Goal: Task Accomplishment & Management: Manage account settings

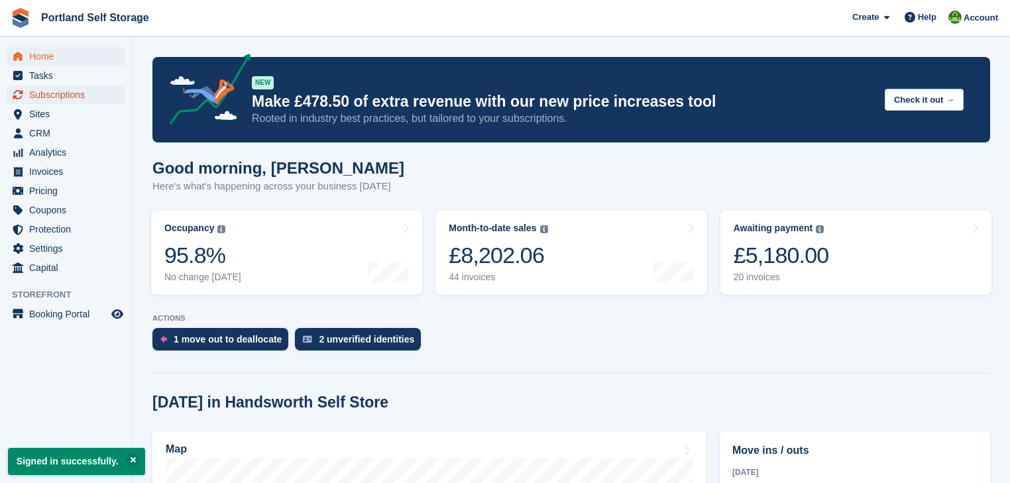
click at [72, 93] on span "Subscriptions" at bounding box center [68, 94] width 79 height 19
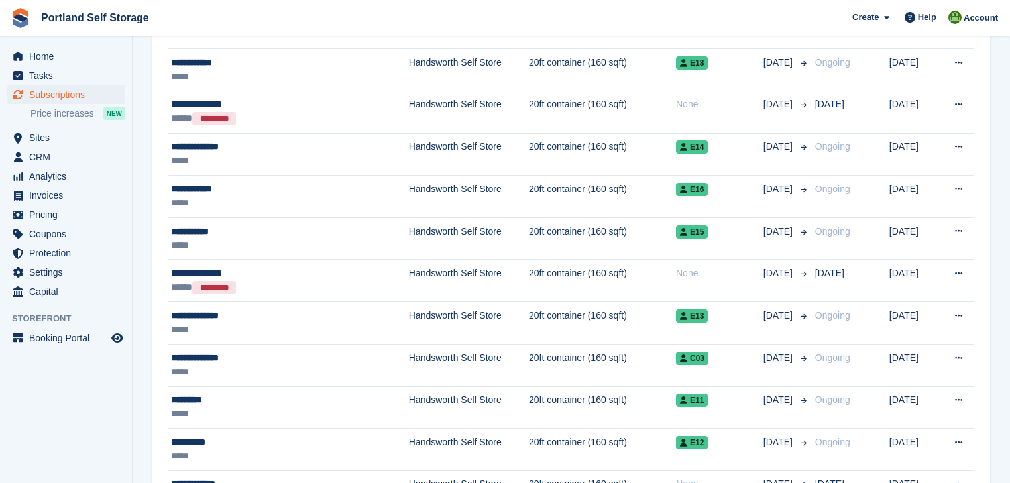
scroll to position [1325, 0]
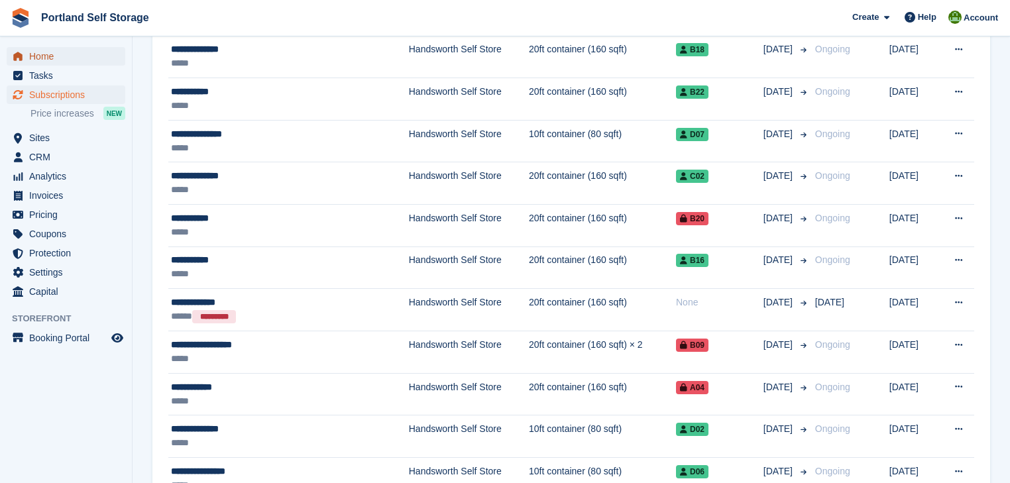
click at [37, 62] on span "Home" at bounding box center [68, 56] width 79 height 19
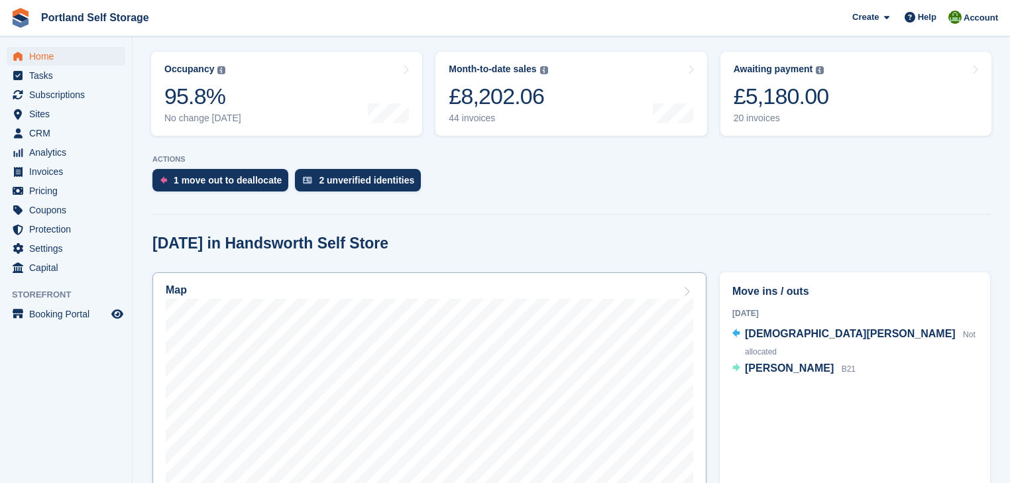
scroll to position [371, 0]
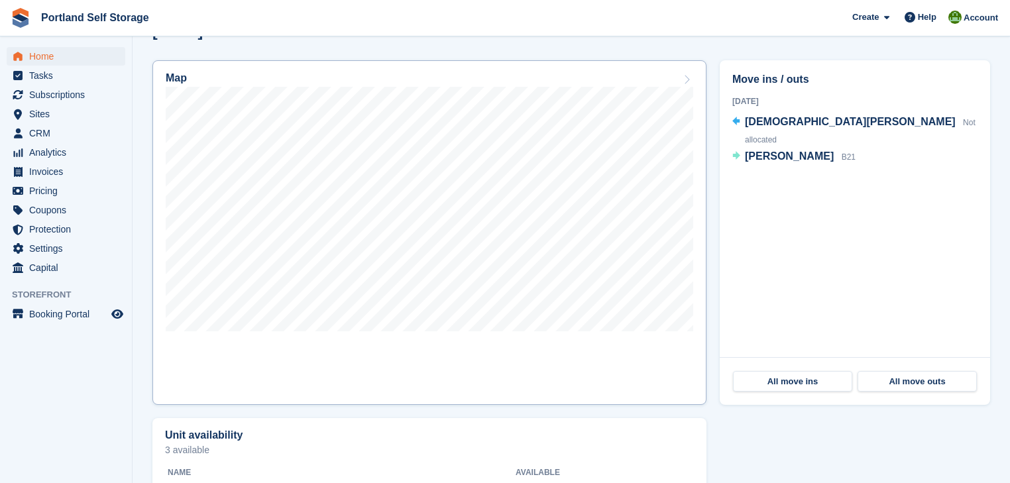
click at [533, 78] on div "Map" at bounding box center [429, 79] width 527 height 15
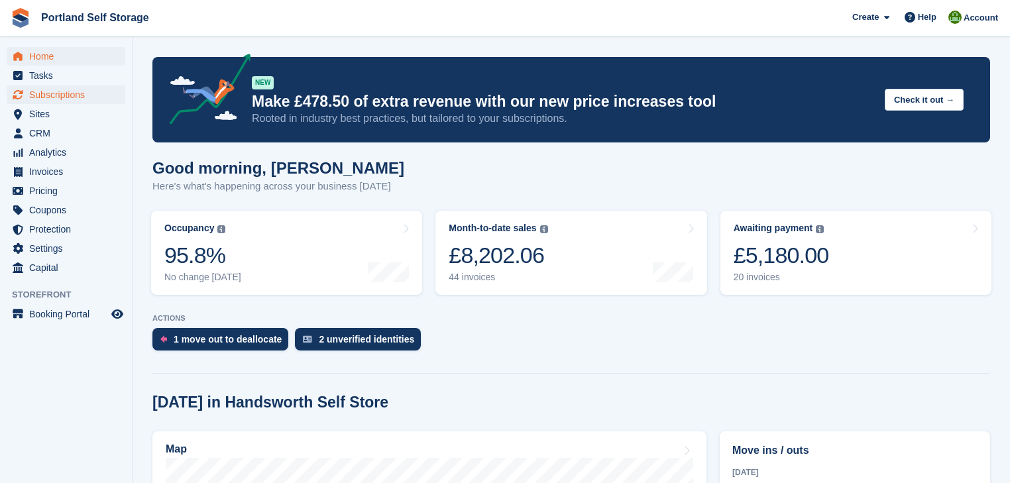
scroll to position [371, 0]
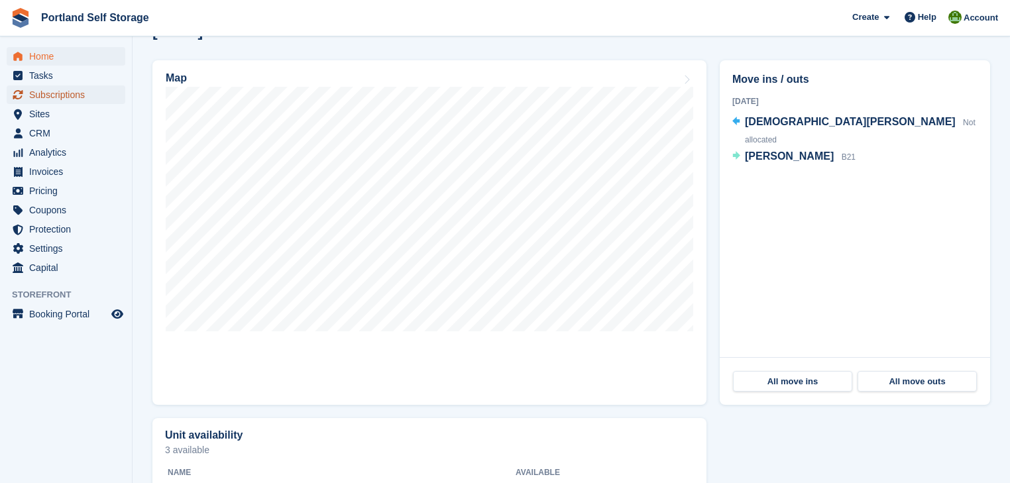
click at [65, 98] on span "Subscriptions" at bounding box center [68, 94] width 79 height 19
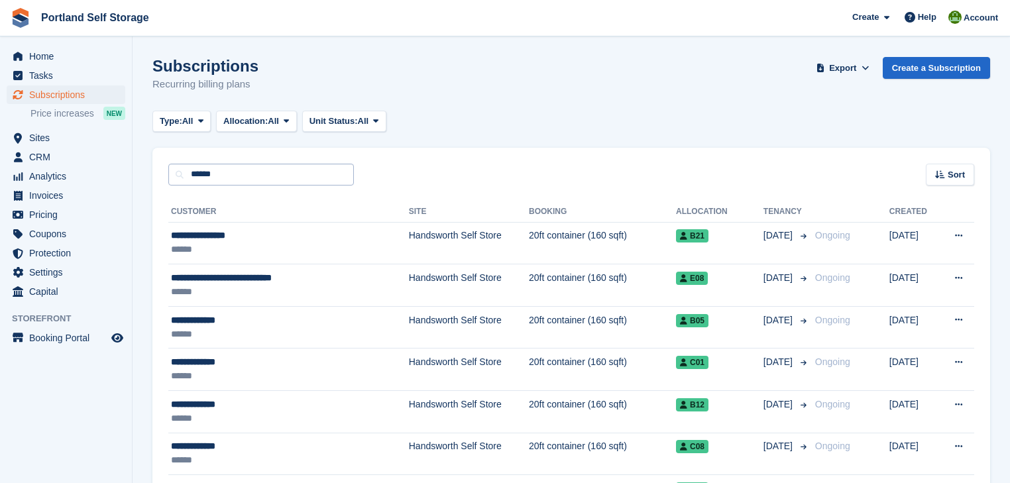
type input "******"
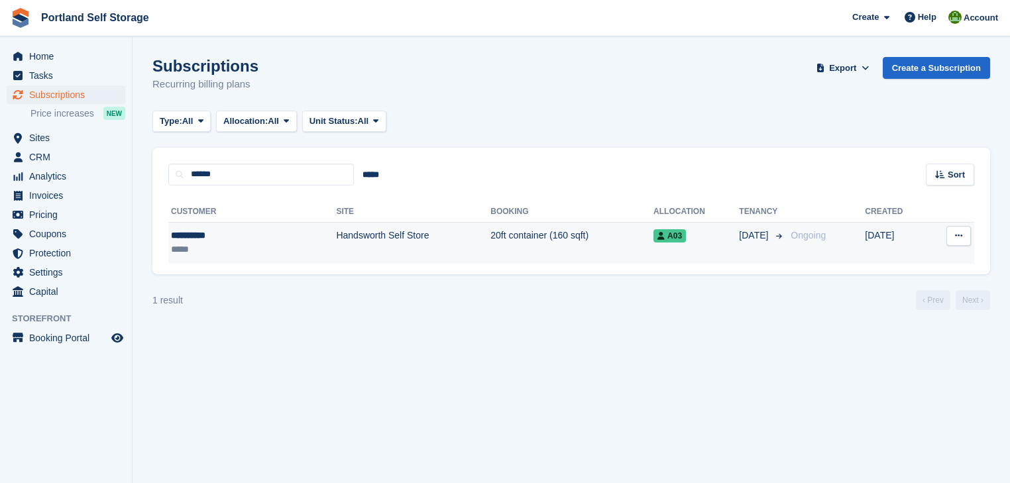
click at [419, 244] on td "Handsworth Self Store" at bounding box center [413, 243] width 154 height 42
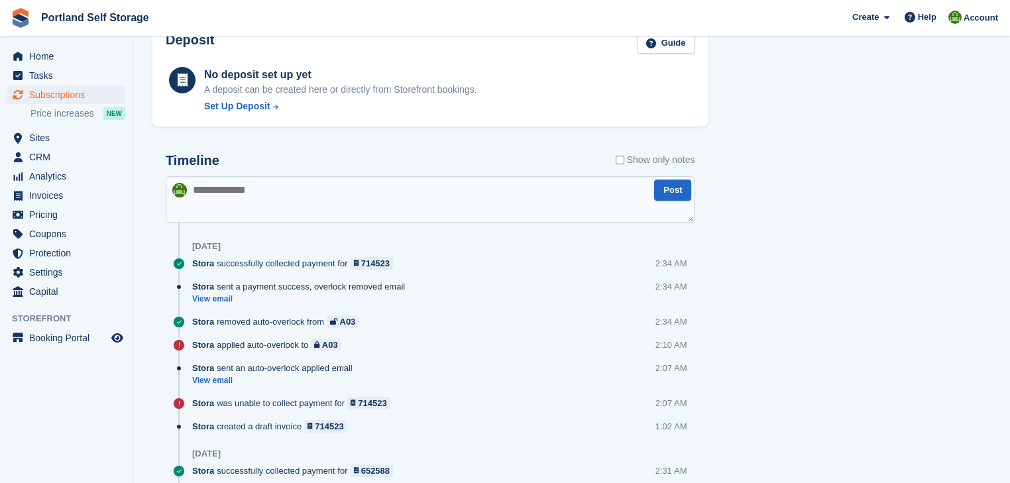
scroll to position [795, 0]
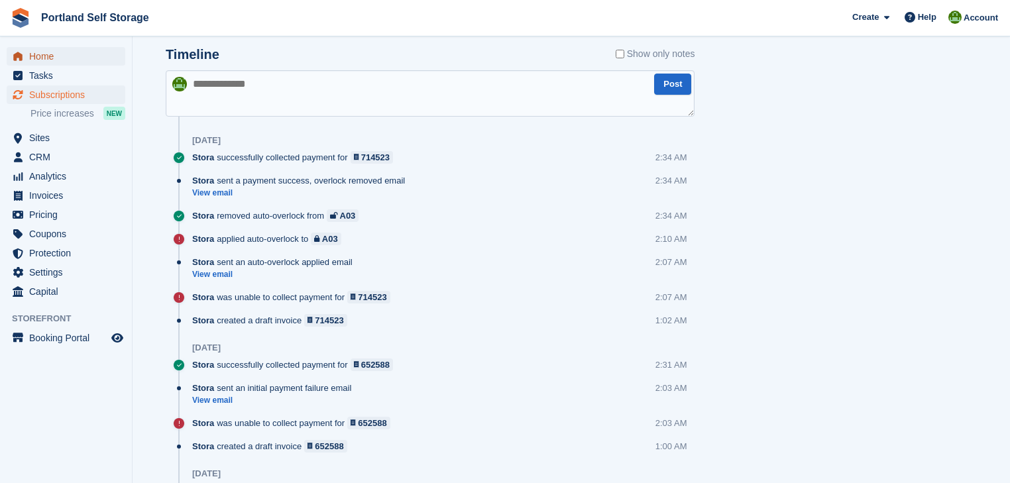
click at [44, 54] on span "Home" at bounding box center [68, 56] width 79 height 19
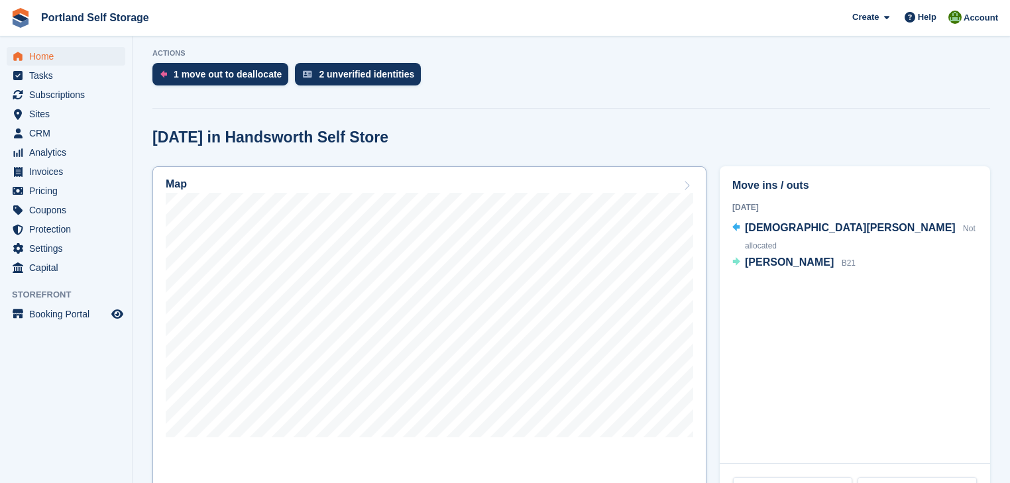
scroll to position [318, 0]
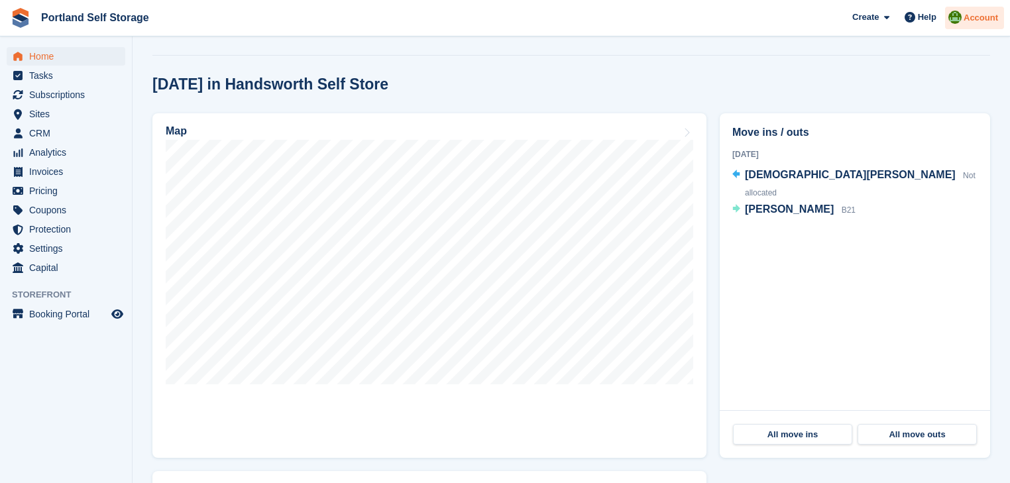
click at [974, 20] on span "Account" at bounding box center [980, 17] width 34 height 13
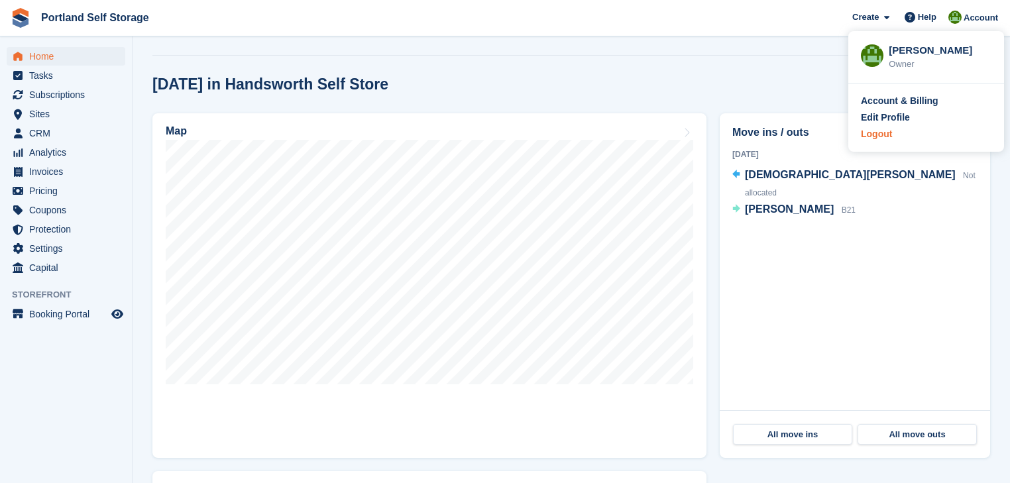
click at [884, 138] on div "Logout" at bounding box center [875, 134] width 31 height 14
